Goal: Navigation & Orientation: Find specific page/section

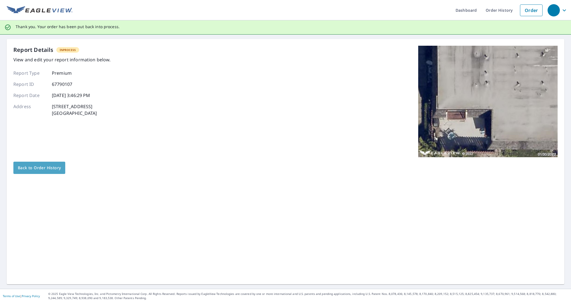
click at [55, 167] on span "Back to Order History" at bounding box center [39, 167] width 43 height 7
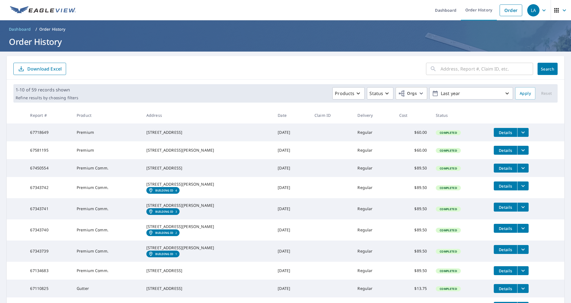
click at [52, 28] on p "Order History" at bounding box center [52, 29] width 26 height 6
click at [39, 41] on h1 "Order History" at bounding box center [285, 41] width 557 height 11
